Goal: Transaction & Acquisition: Book appointment/travel/reservation

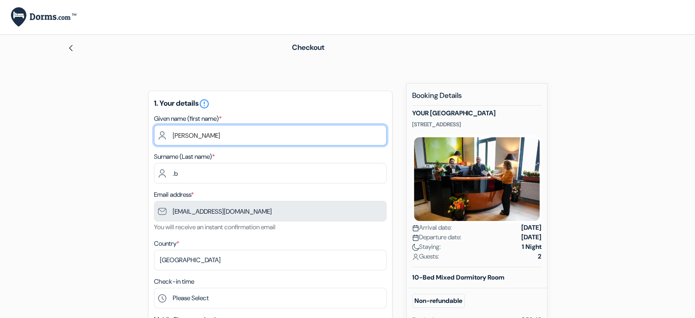
click at [176, 136] on input "[PERSON_NAME]" at bounding box center [270, 135] width 233 height 21
type input "[PERSON_NAME]"
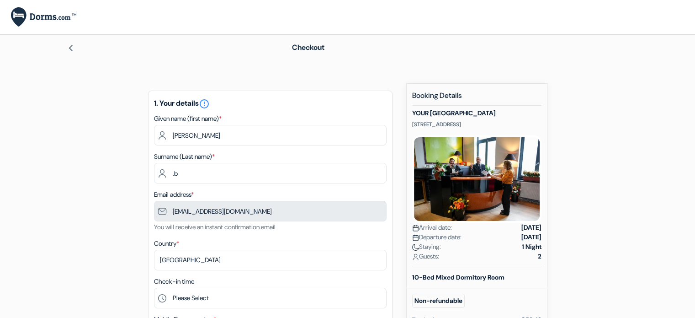
click at [188, 161] on div "Surname (Last name) * .b" at bounding box center [270, 167] width 233 height 32
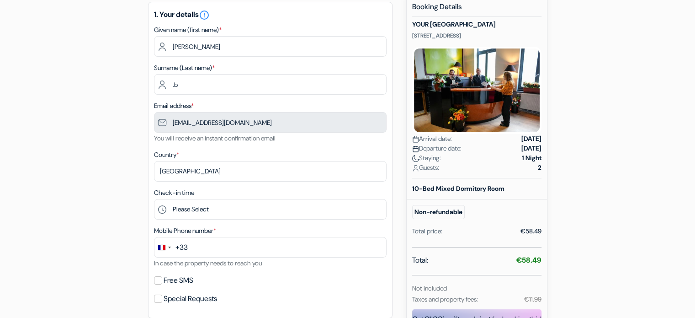
scroll to position [93, 0]
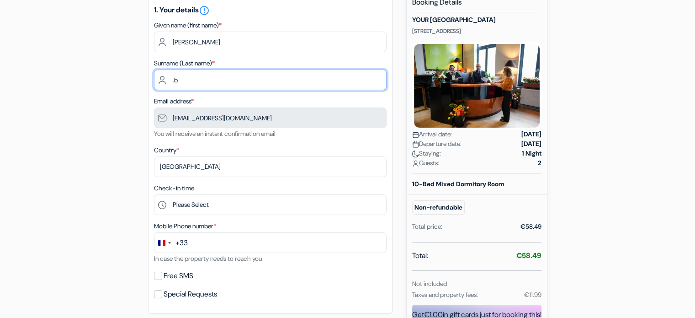
drag, startPoint x: 180, startPoint y: 80, endPoint x: 168, endPoint y: 80, distance: 11.9
click at [168, 80] on input ".b" at bounding box center [270, 79] width 233 height 21
type input "Braik"
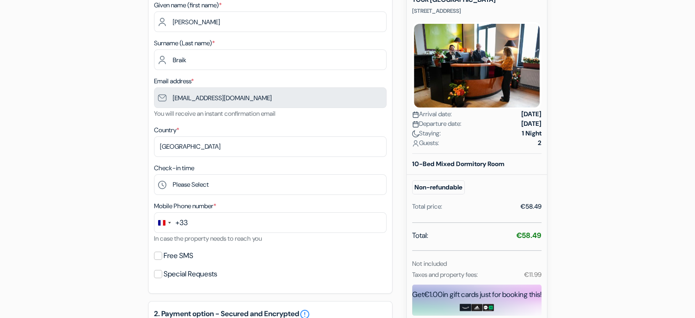
scroll to position [158, 0]
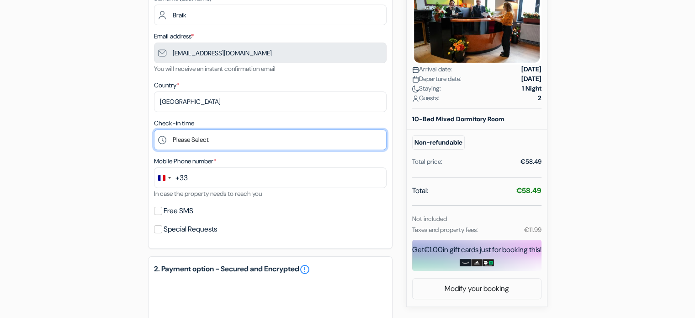
click at [207, 137] on select "Please Select 15:00 16:00 17:00 18:00 19:00 20:00 21:00 22:00 23:00" at bounding box center [270, 139] width 233 height 21
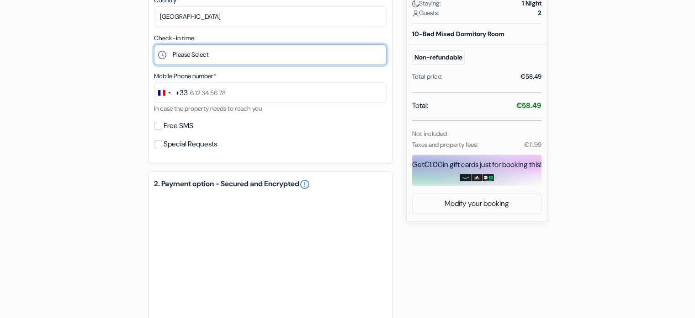
scroll to position [0, 0]
